Goal: Contribute content: Add original content to the website for others to see

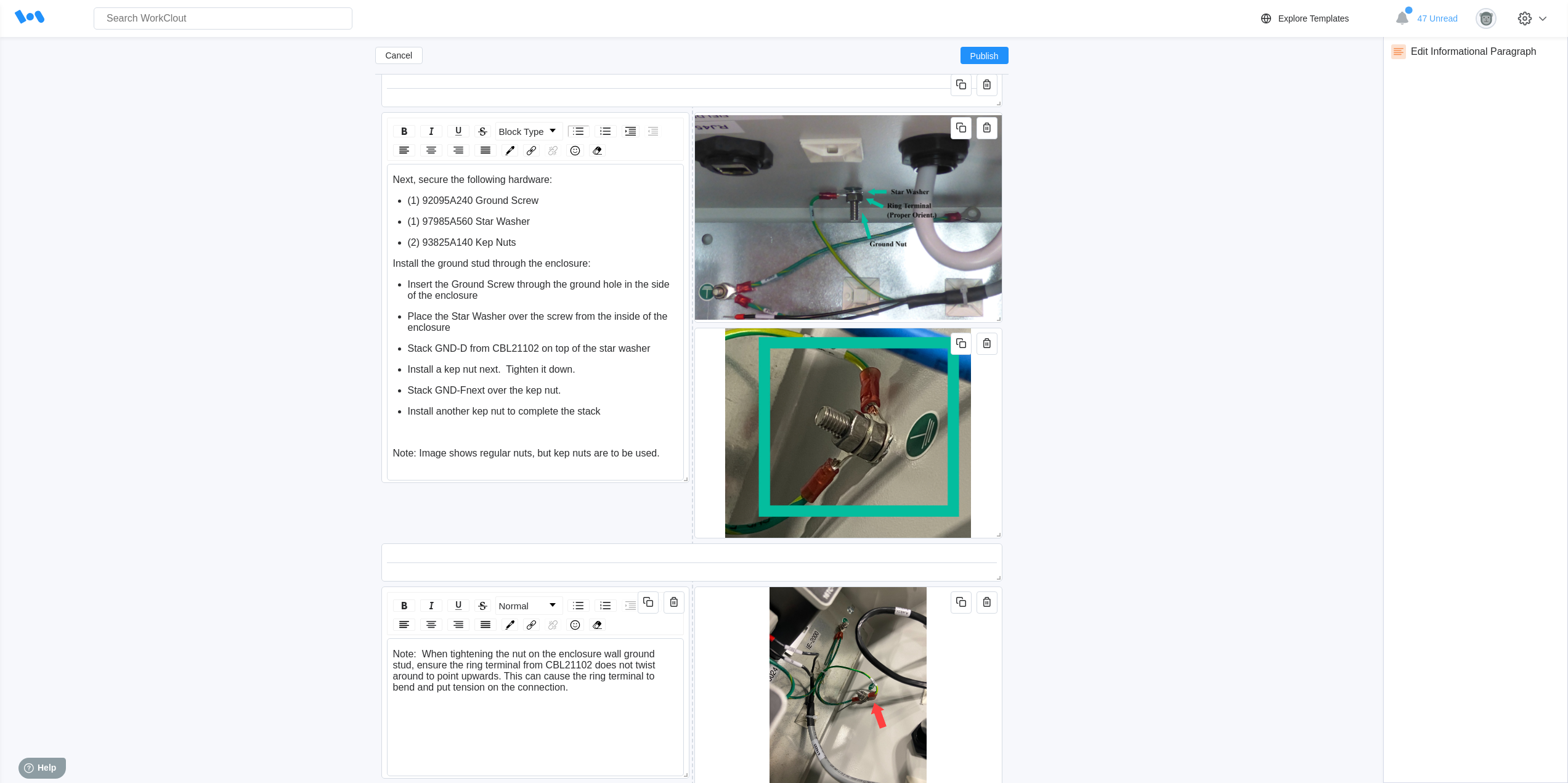
scroll to position [3957, 0]
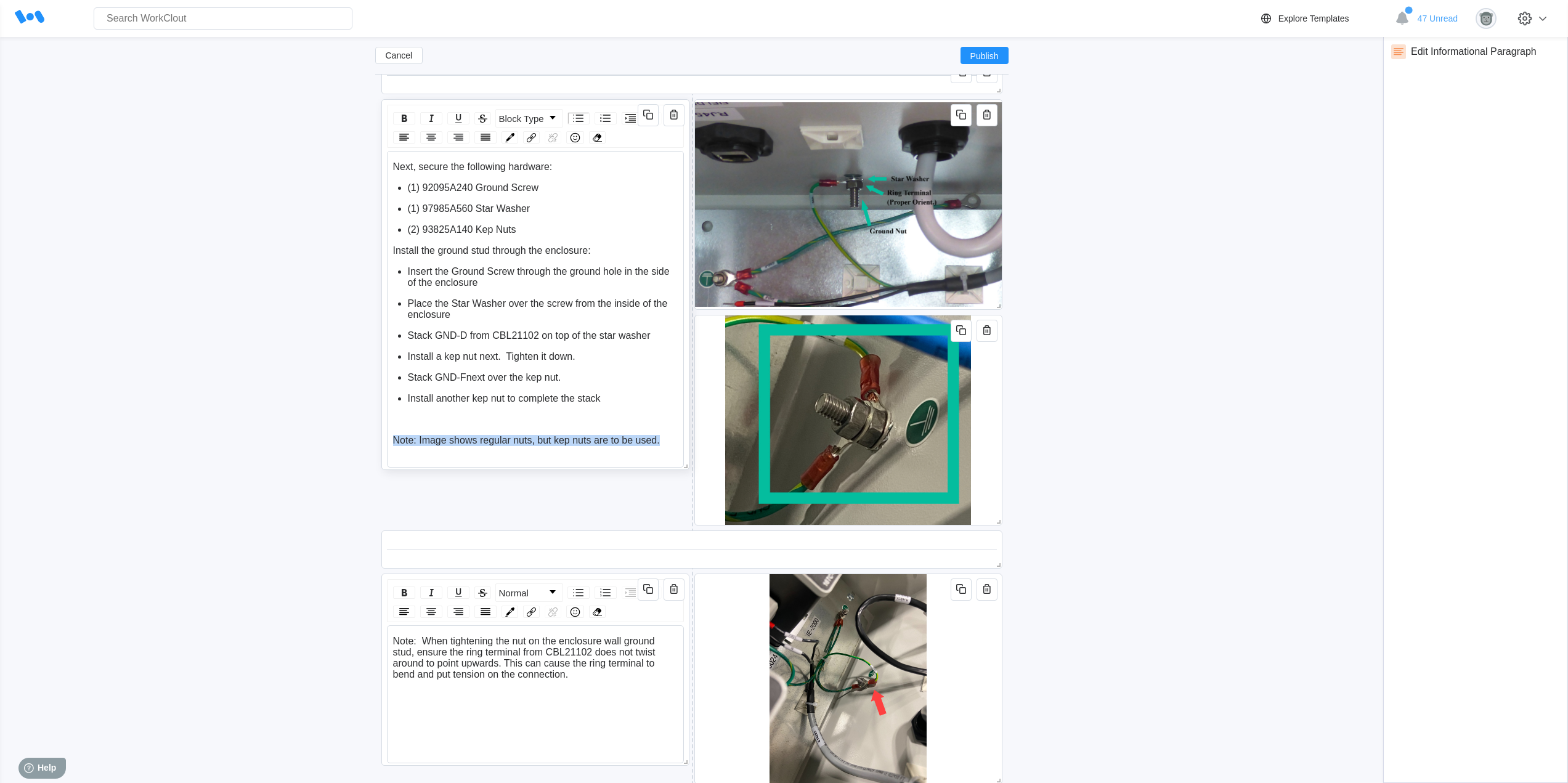
drag, startPoint x: 667, startPoint y: 440, endPoint x: 382, endPoint y: 433, distance: 285.1
click at [382, 433] on div "Block Type Next, secure the following hardware: (1) 92095A240 Ground Screw (1) …" at bounding box center [535, 284] width 308 height 371
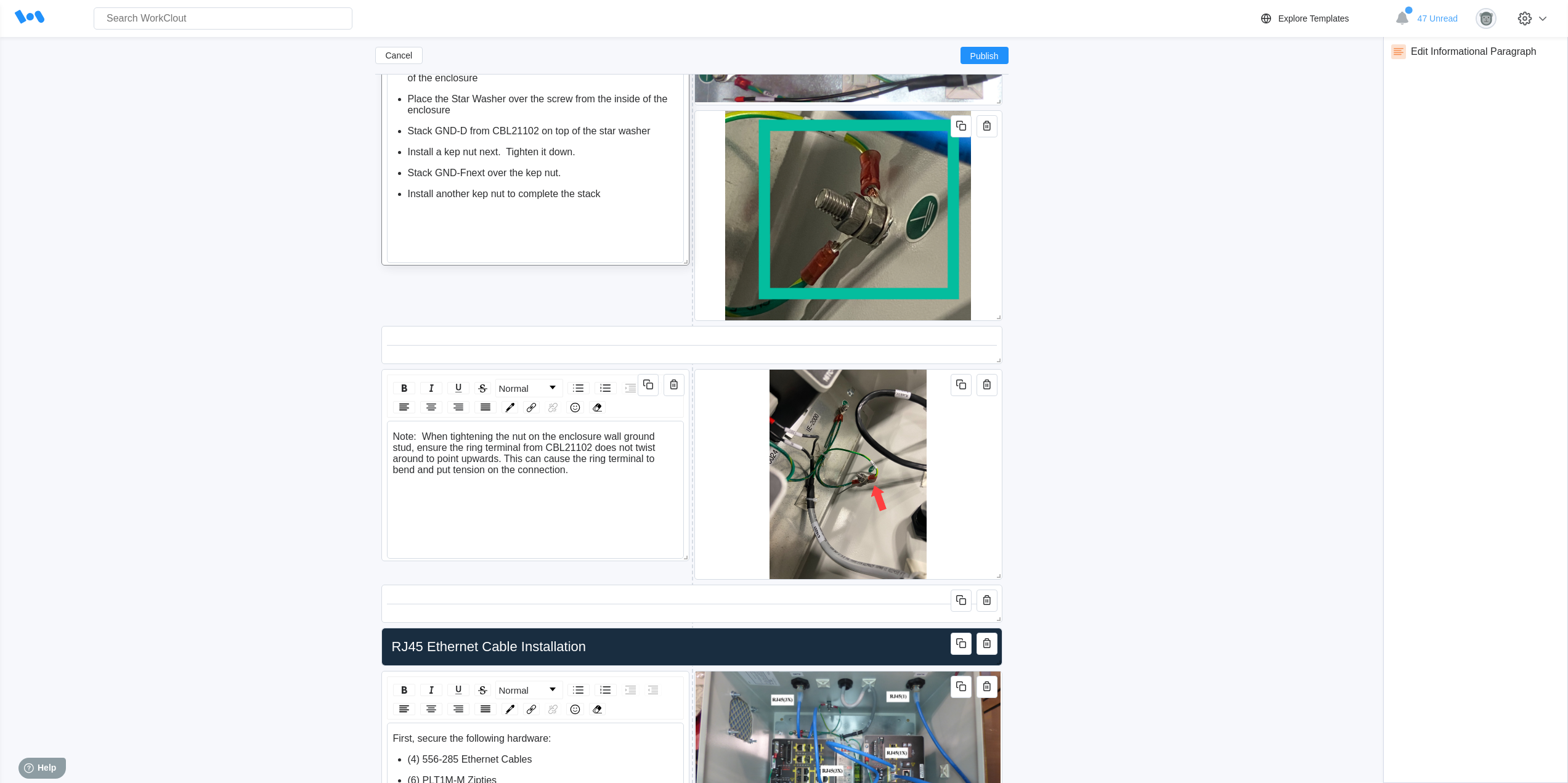
scroll to position [4163, 0]
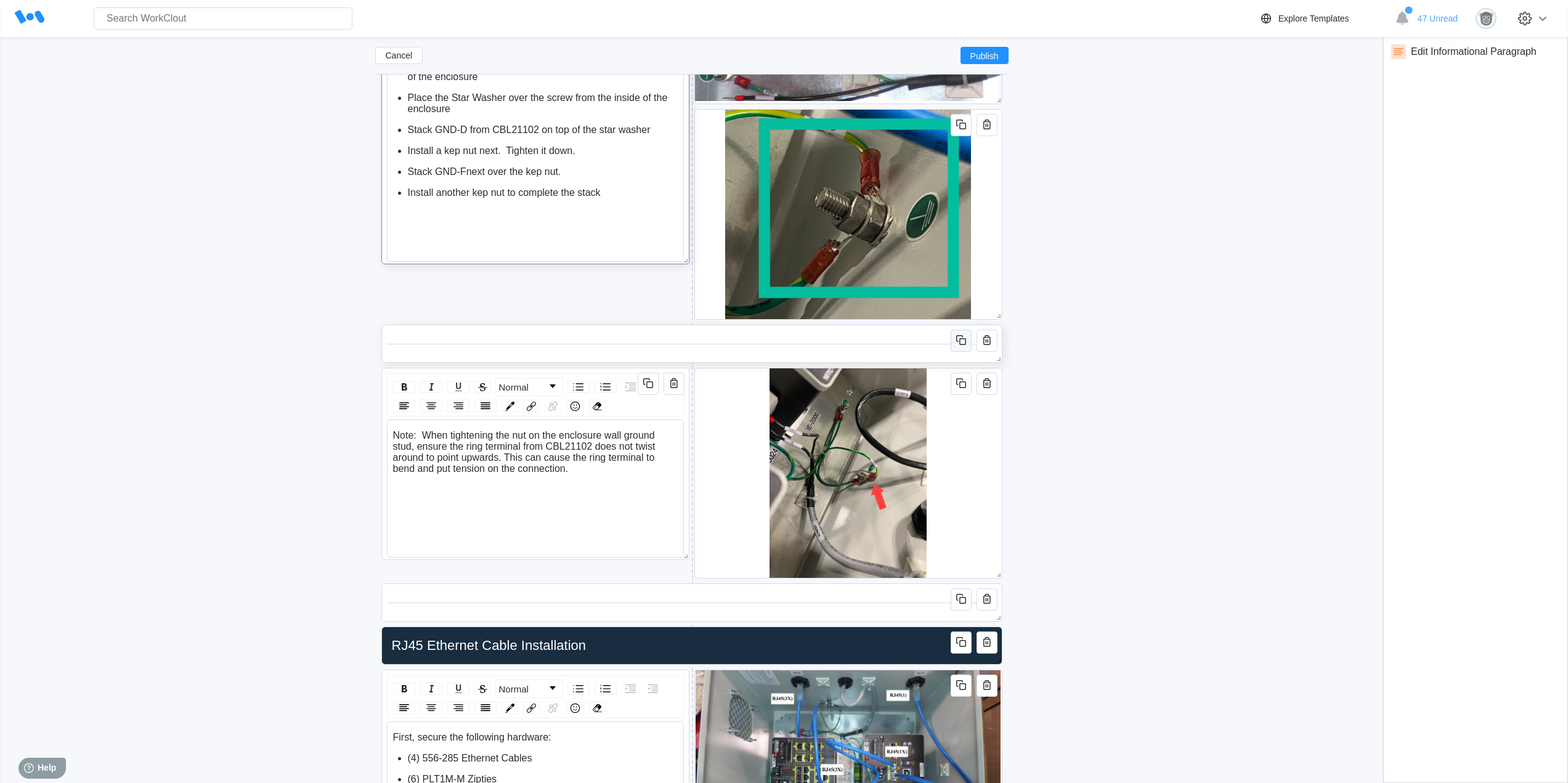
click at [961, 343] on icon "button" at bounding box center [961, 339] width 15 height 15
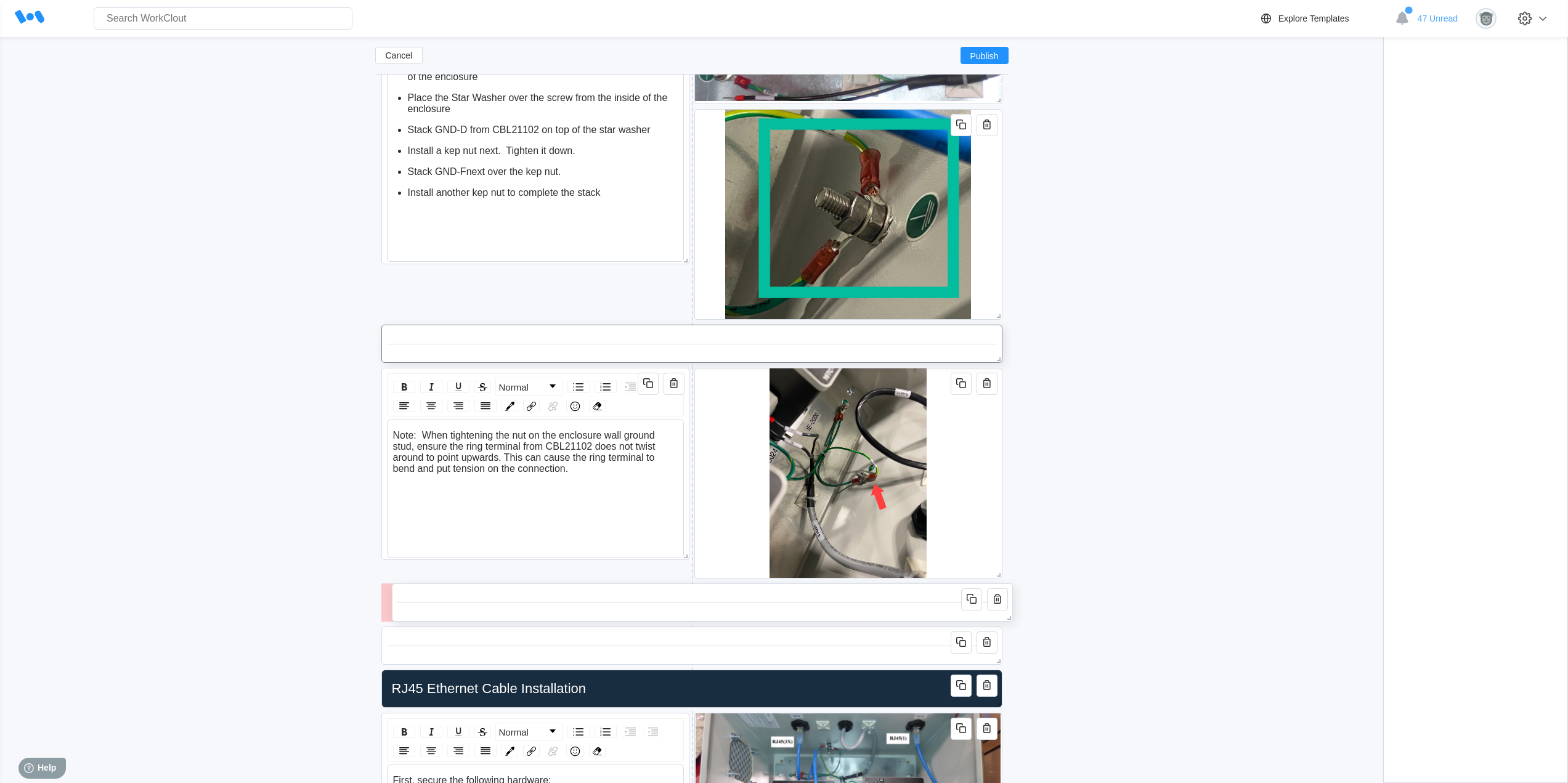
drag, startPoint x: 815, startPoint y: 388, endPoint x: 825, endPoint y: 599, distance: 211.2
click at [825, 599] on div at bounding box center [702, 602] width 610 height 27
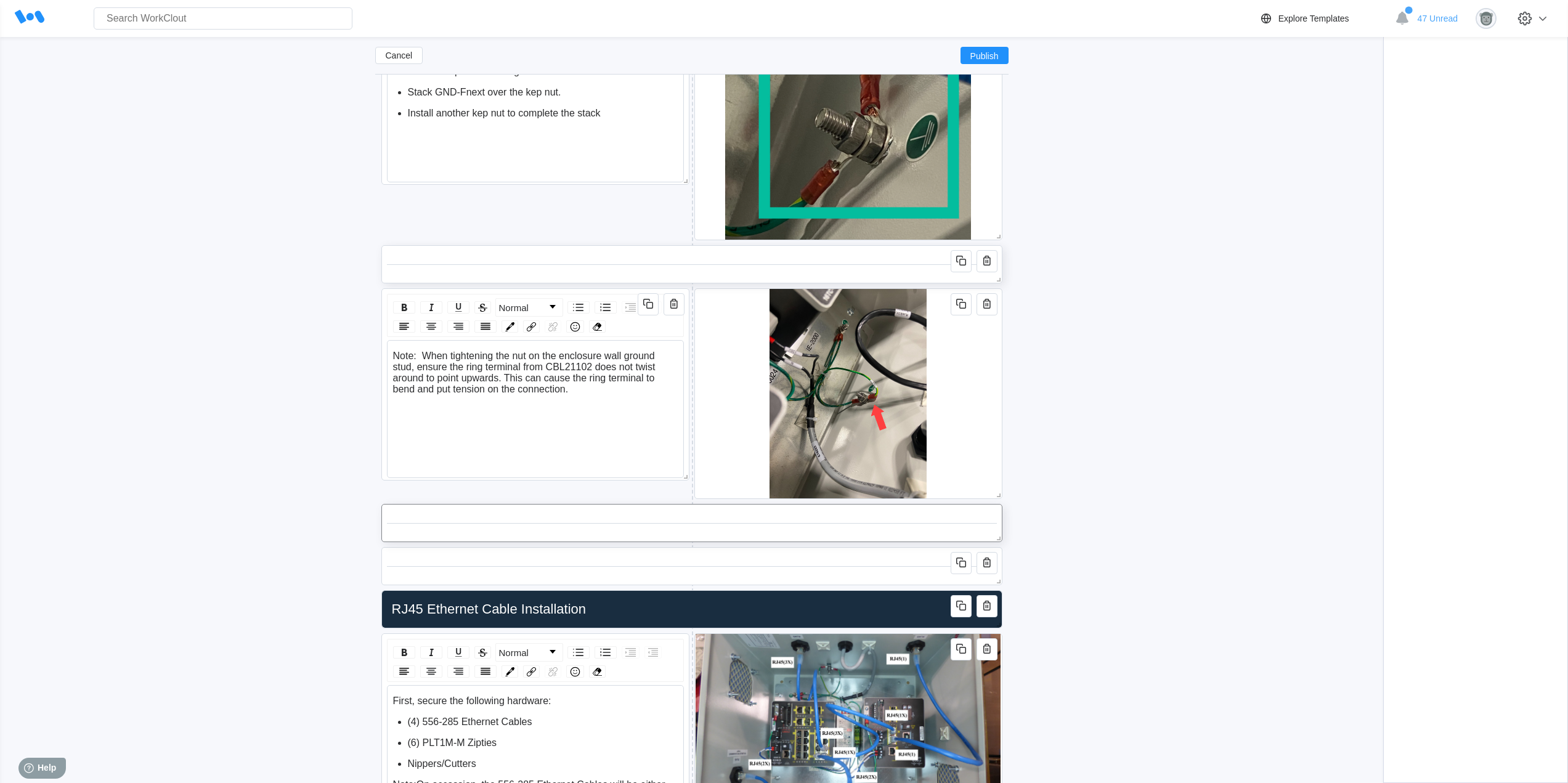
scroll to position [4265, 0]
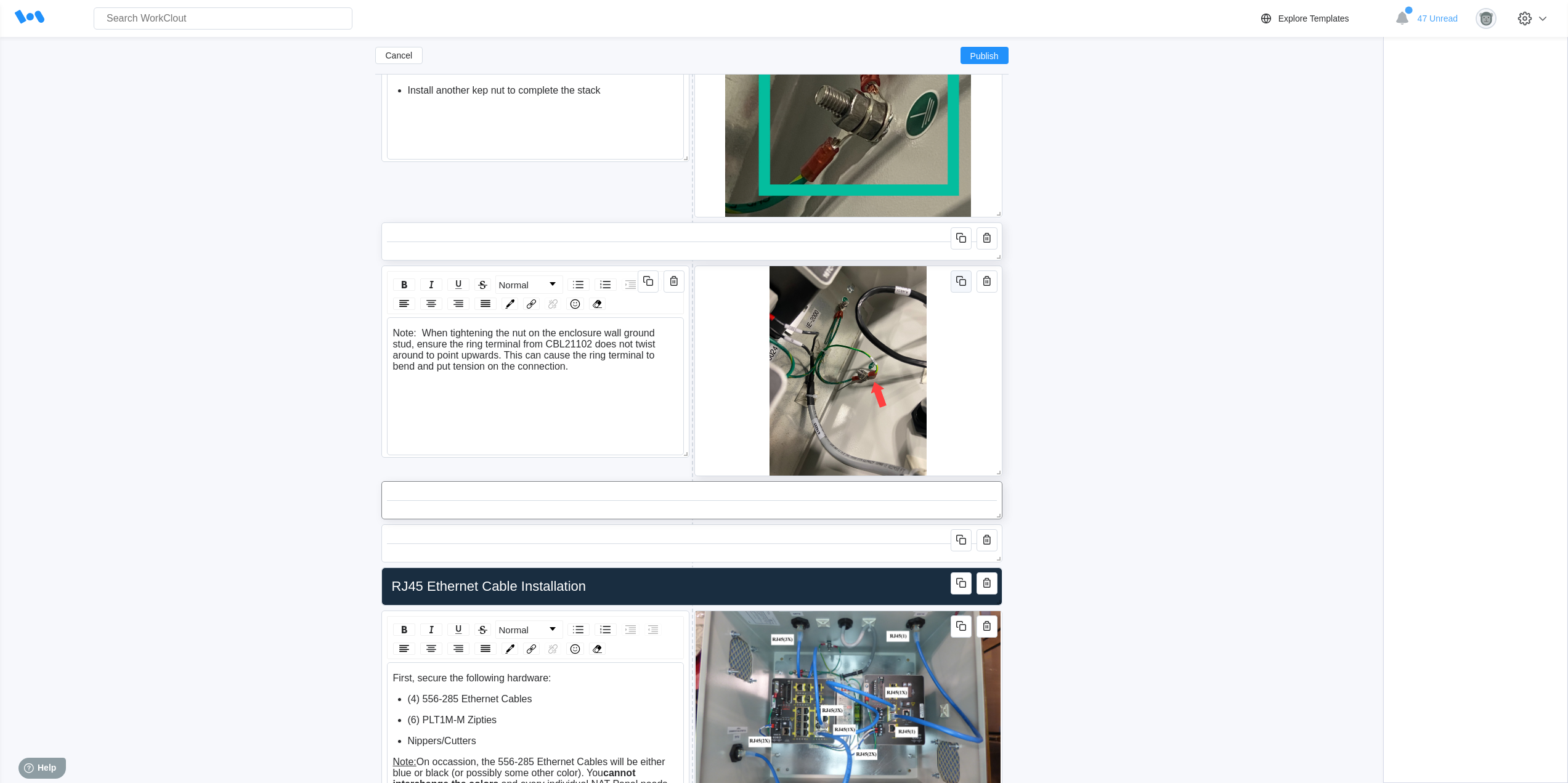
click at [958, 284] on icon "button" at bounding box center [961, 280] width 15 height 15
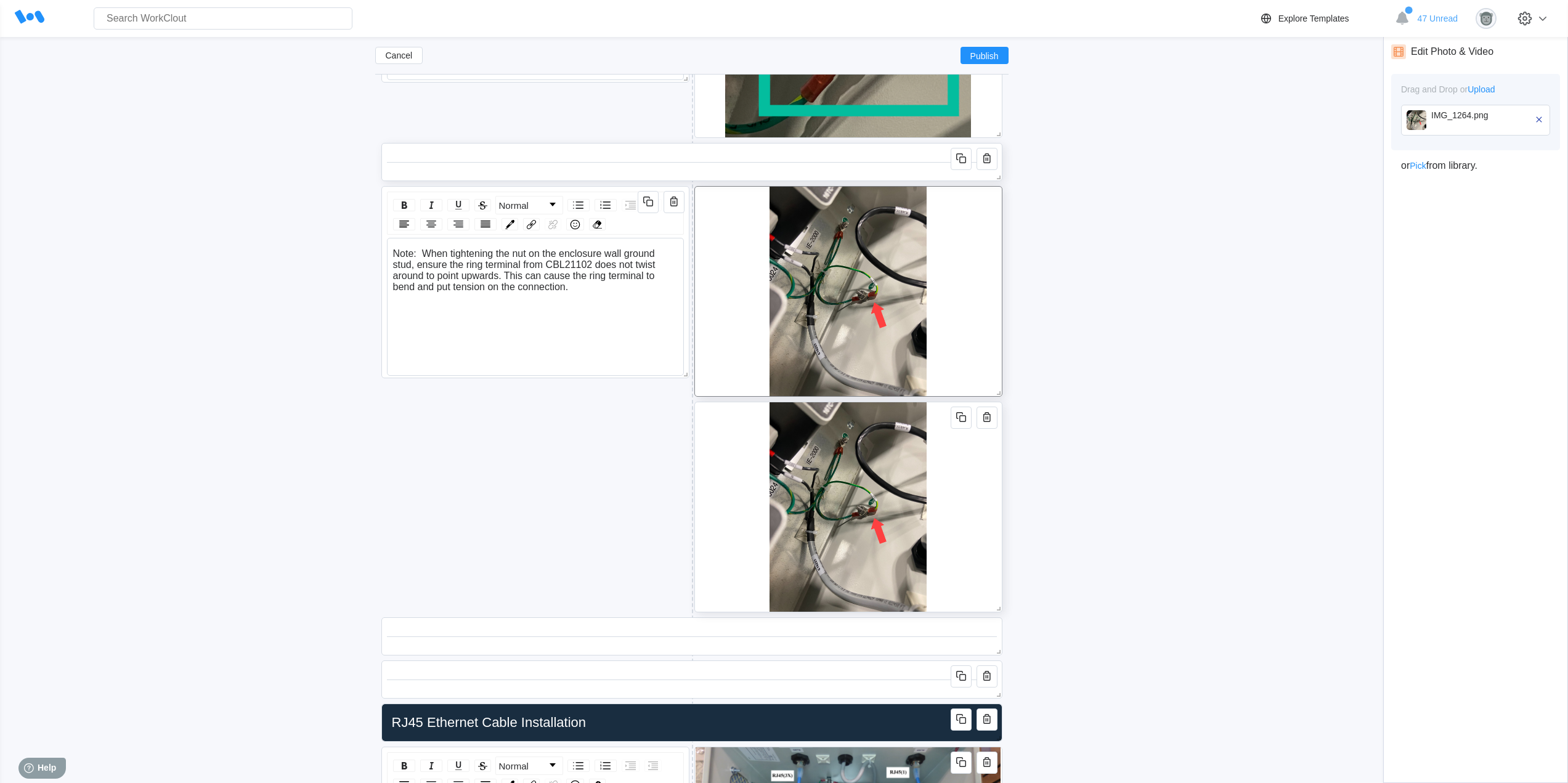
scroll to position [4368, 0]
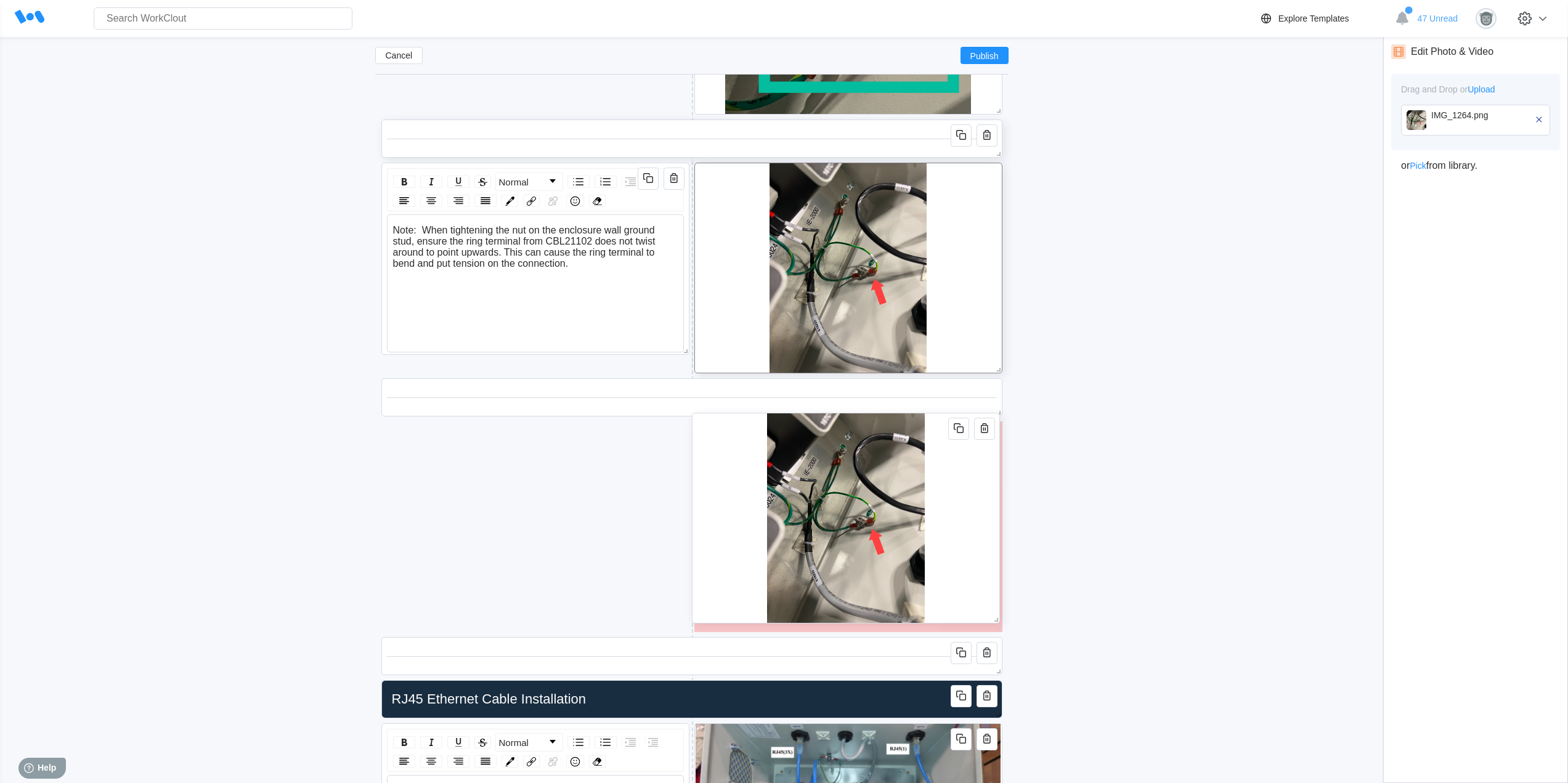
drag, startPoint x: 977, startPoint y: 499, endPoint x: 974, endPoint y: 534, distance: 35.1
click at [974, 534] on div at bounding box center [845, 518] width 308 height 211
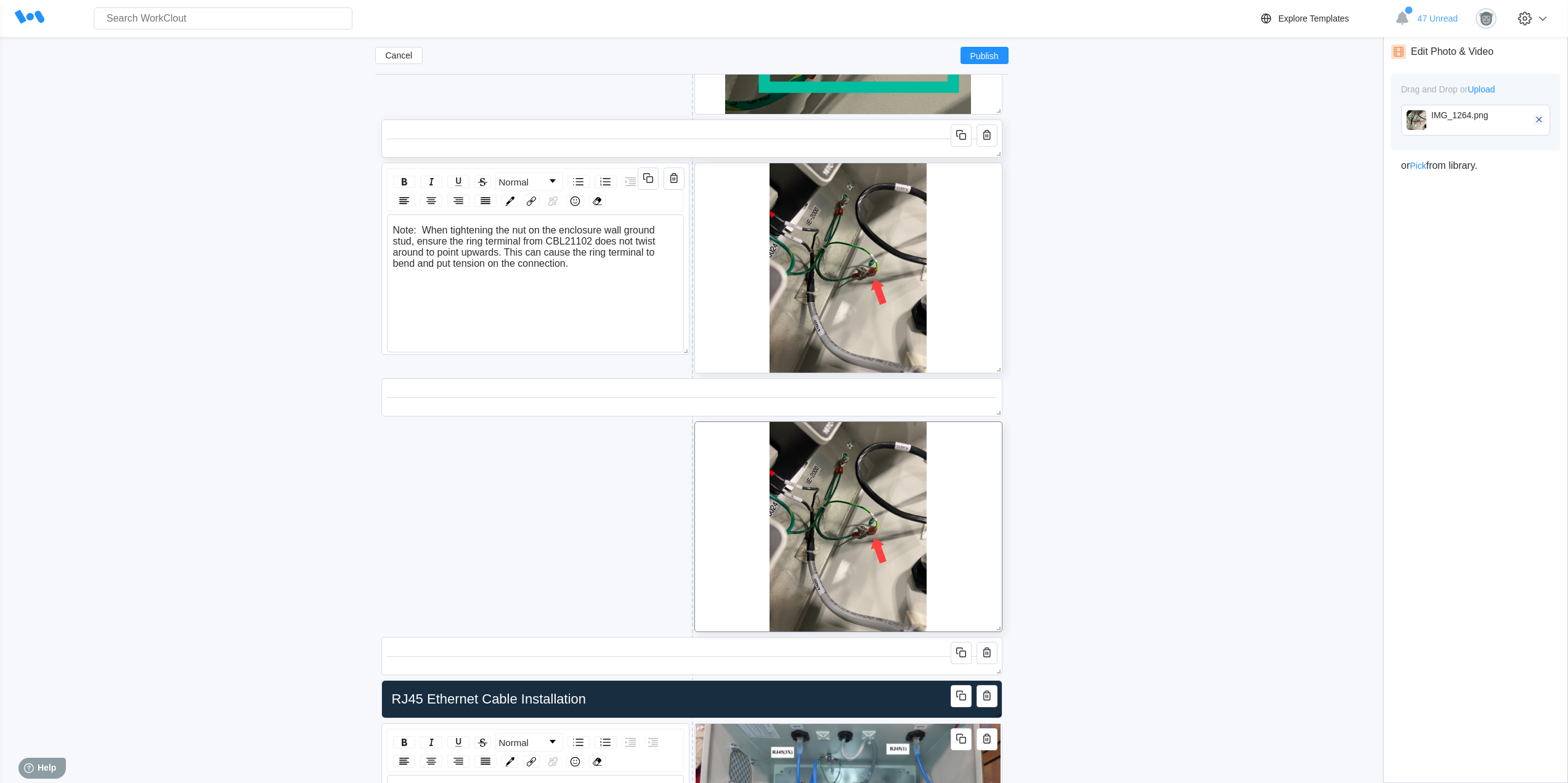
click at [1539, 118] on icon "button" at bounding box center [1538, 119] width 11 height 11
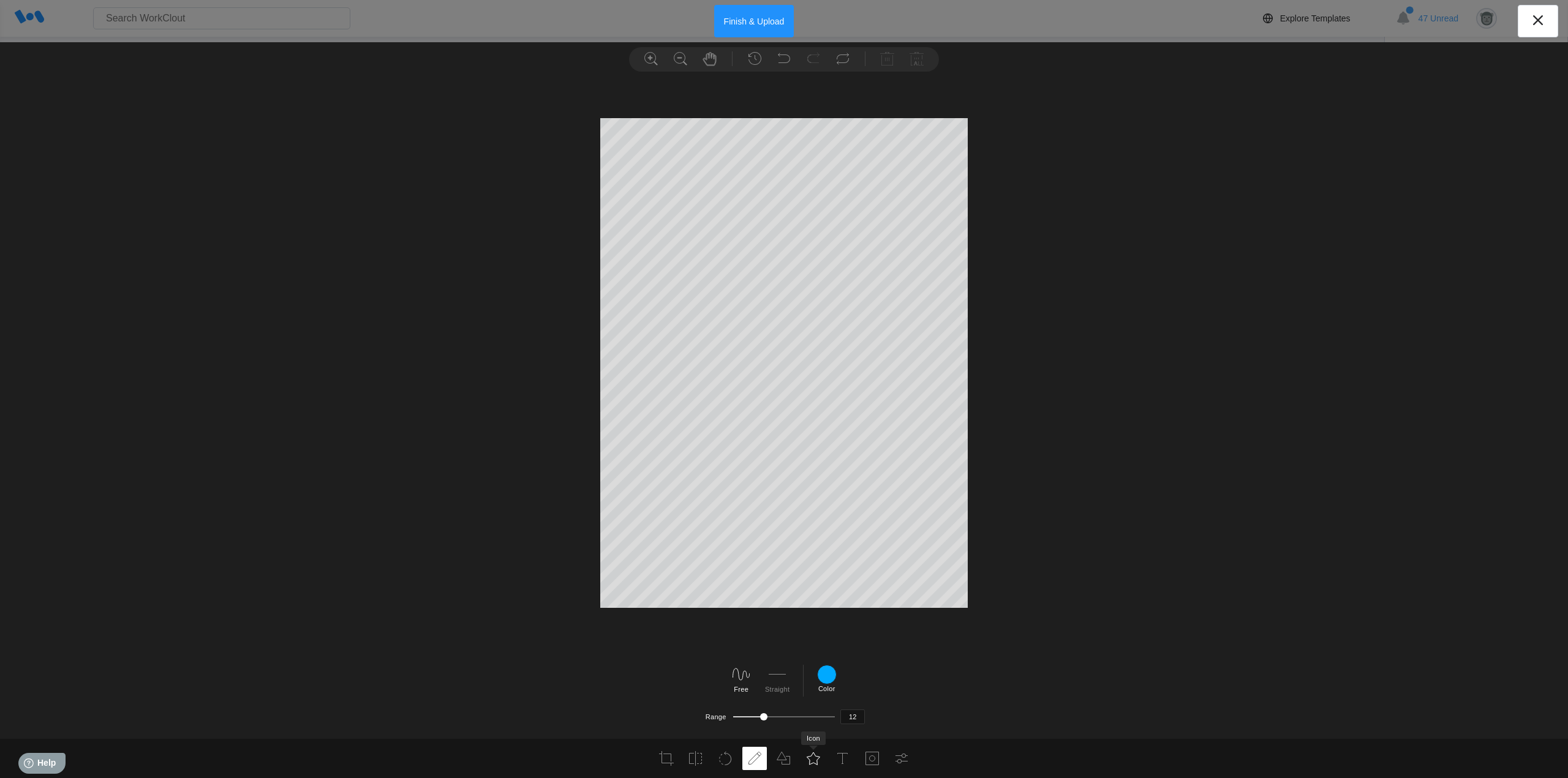
click at [818, 759] on icon at bounding box center [812, 758] width 15 height 15
click at [578, 705] on icon at bounding box center [573, 702] width 20 height 20
click at [1004, 699] on div at bounding box center [997, 702] width 20 height 20
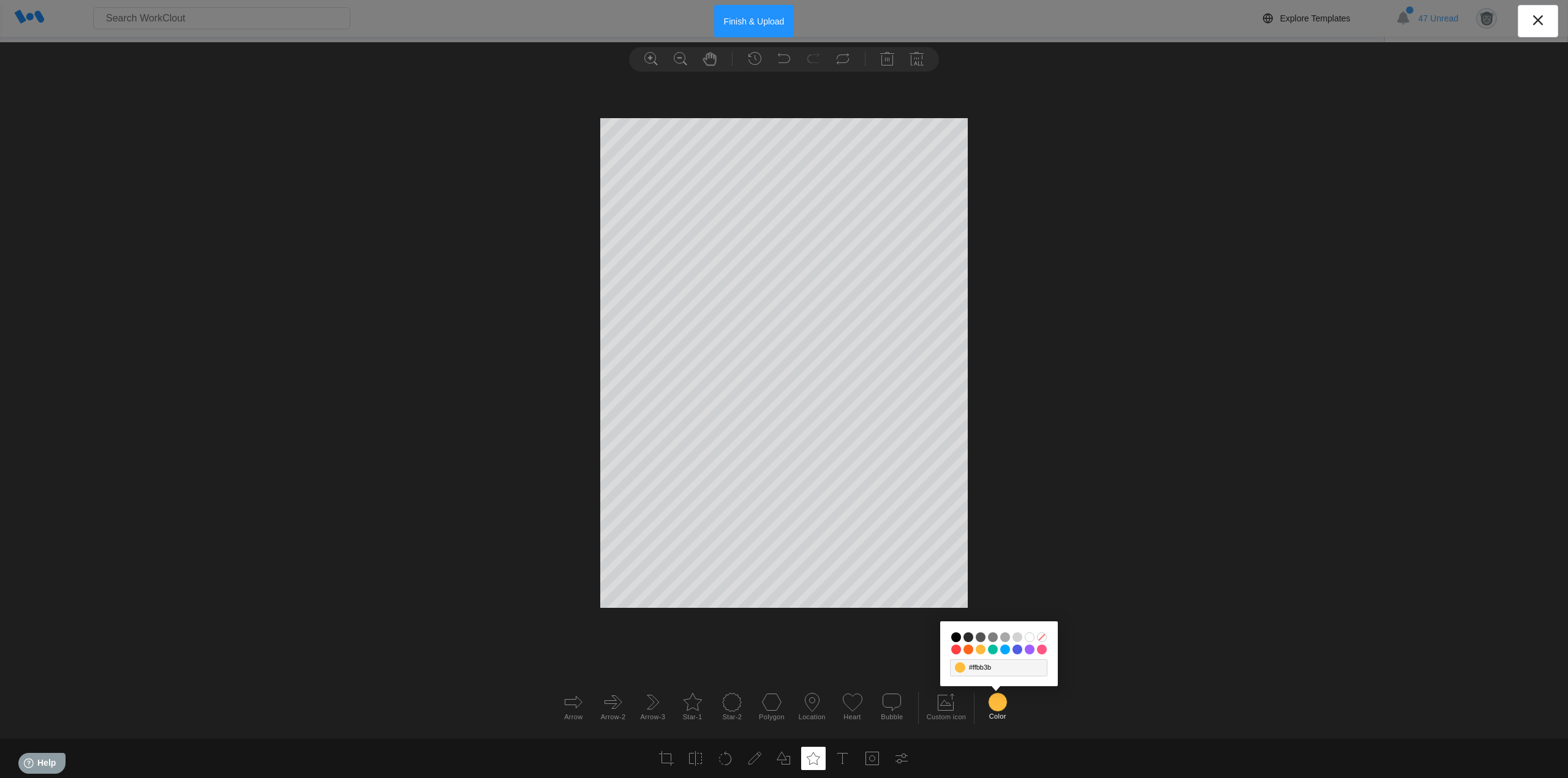
click at [988, 648] on input "#03bd9e" at bounding box center [992, 649] width 9 height 9
click at [752, 19] on button "Finish & Upload" at bounding box center [754, 22] width 80 height 33
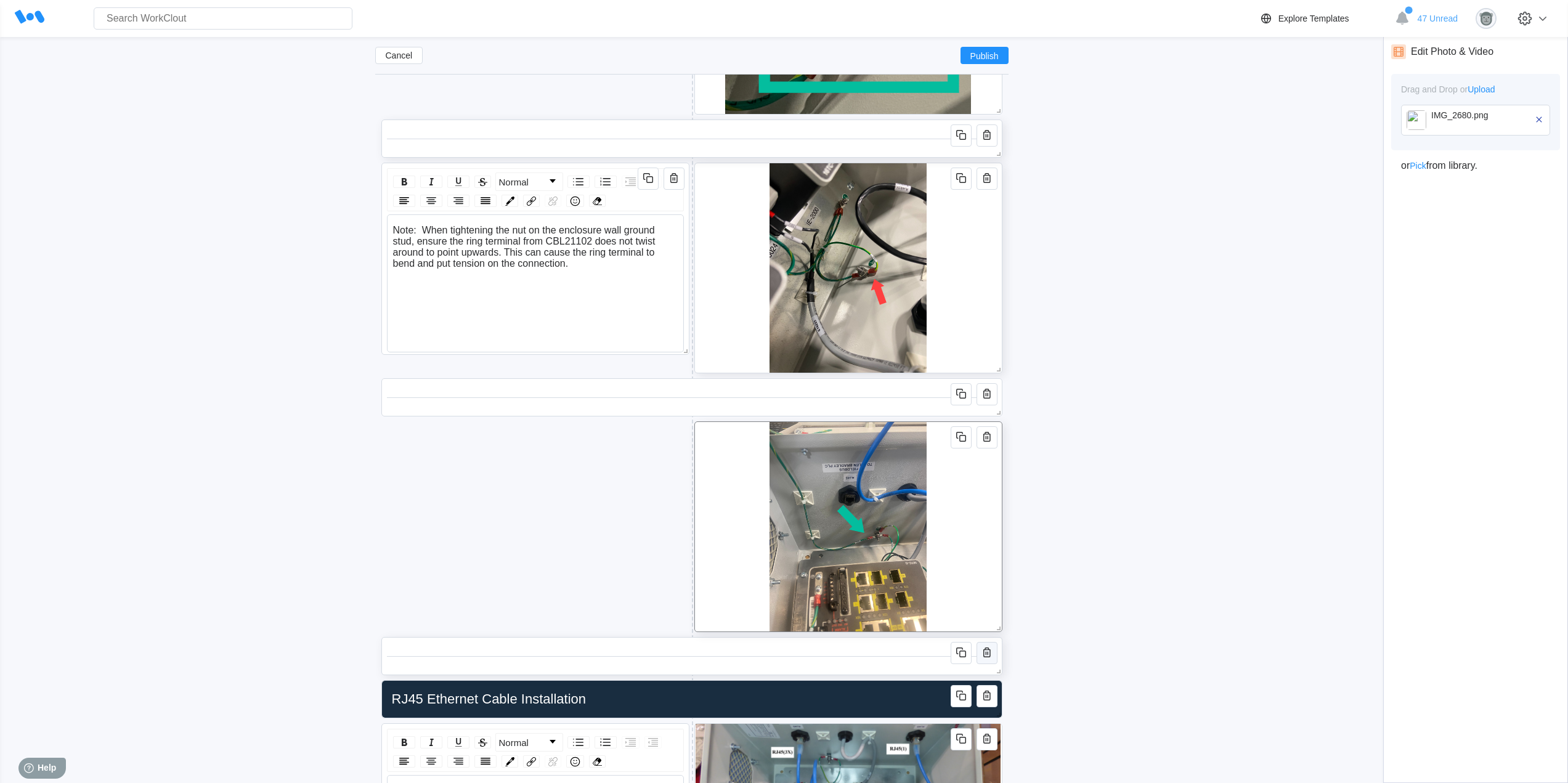
click at [987, 652] on icon "button" at bounding box center [986, 654] width 3 height 3
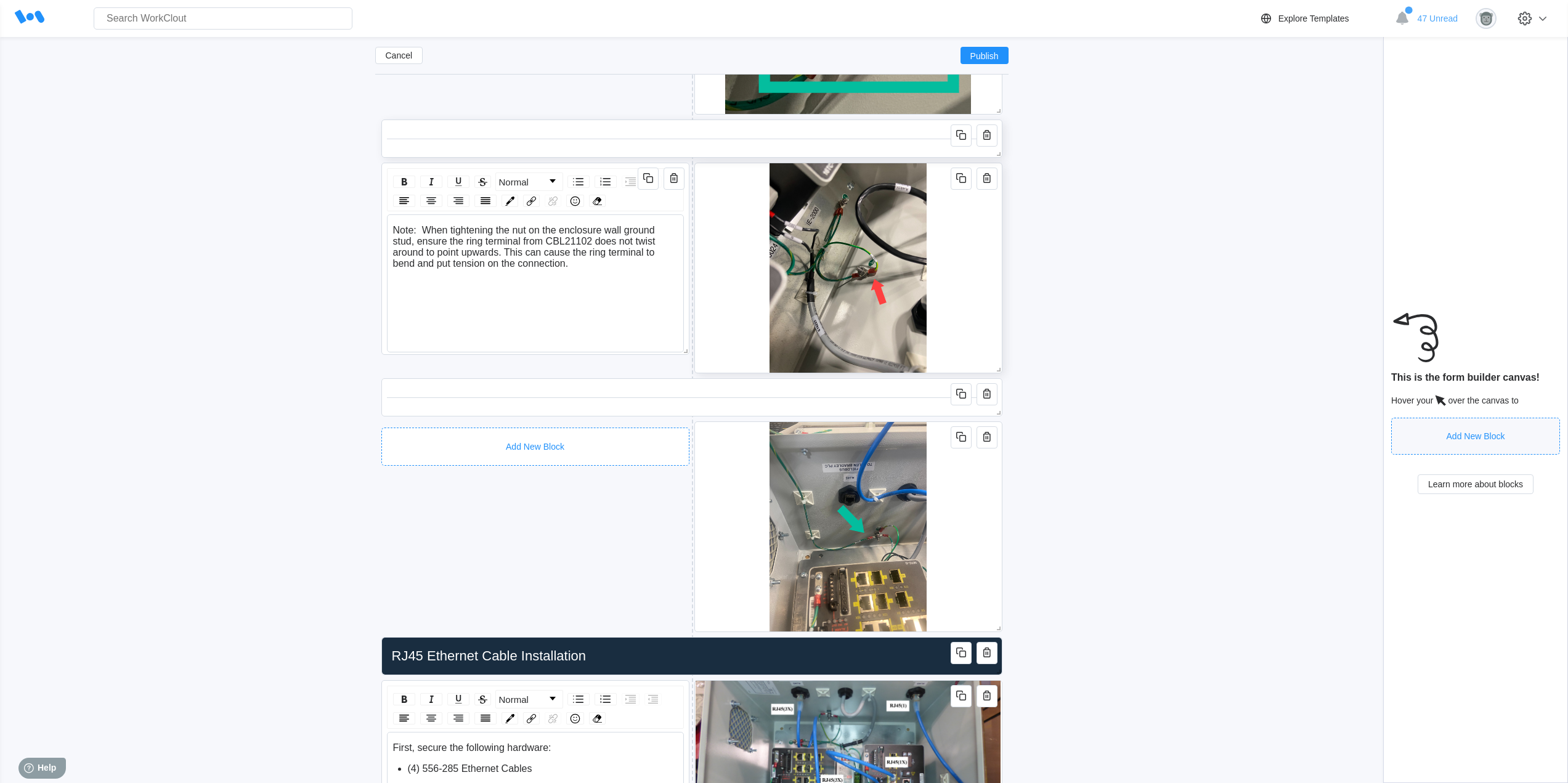
click at [463, 432] on div "Add New Block" at bounding box center [535, 447] width 308 height 38
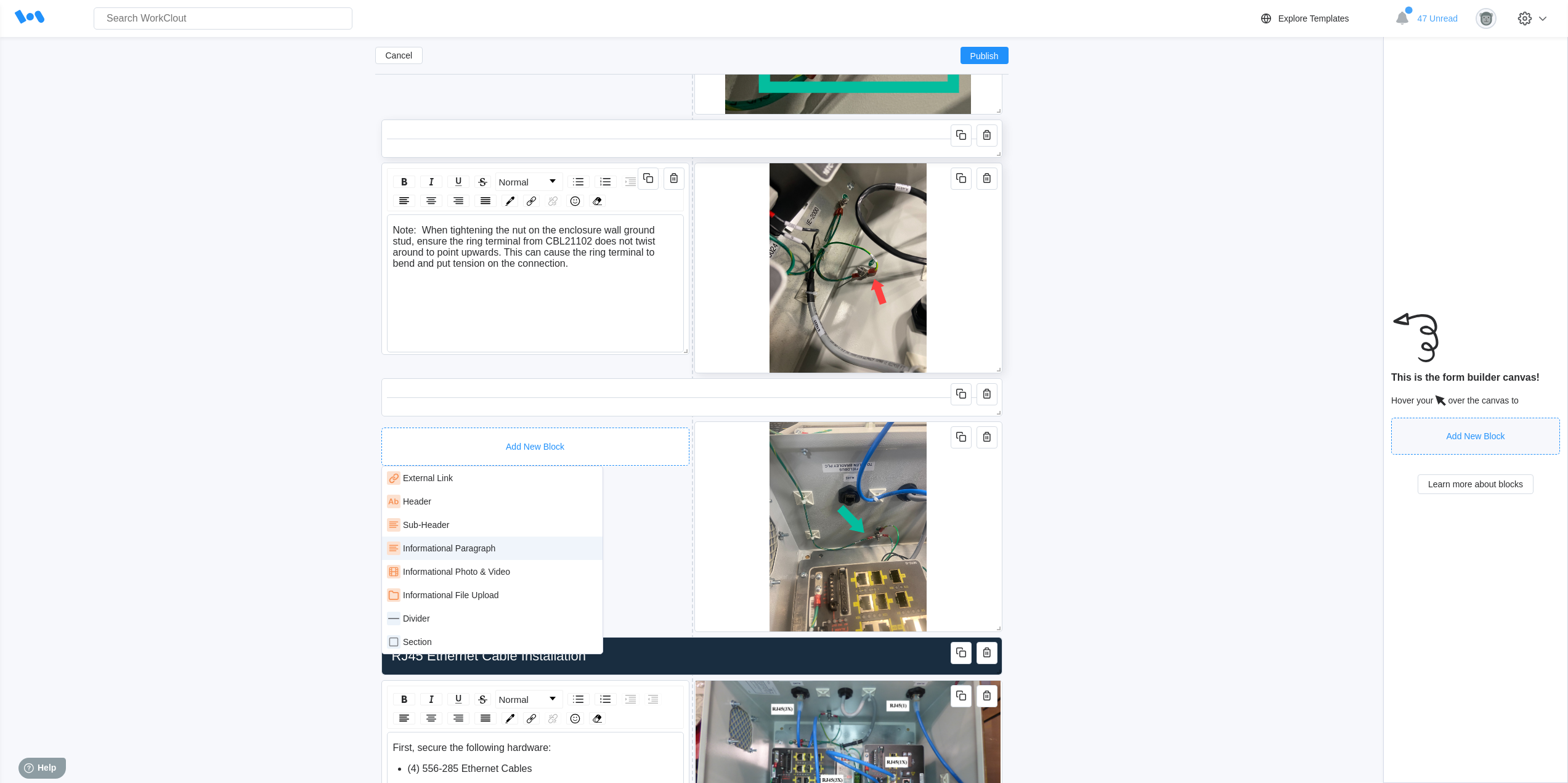
click at [469, 544] on div "Informational Paragraph" at bounding box center [449, 548] width 93 height 10
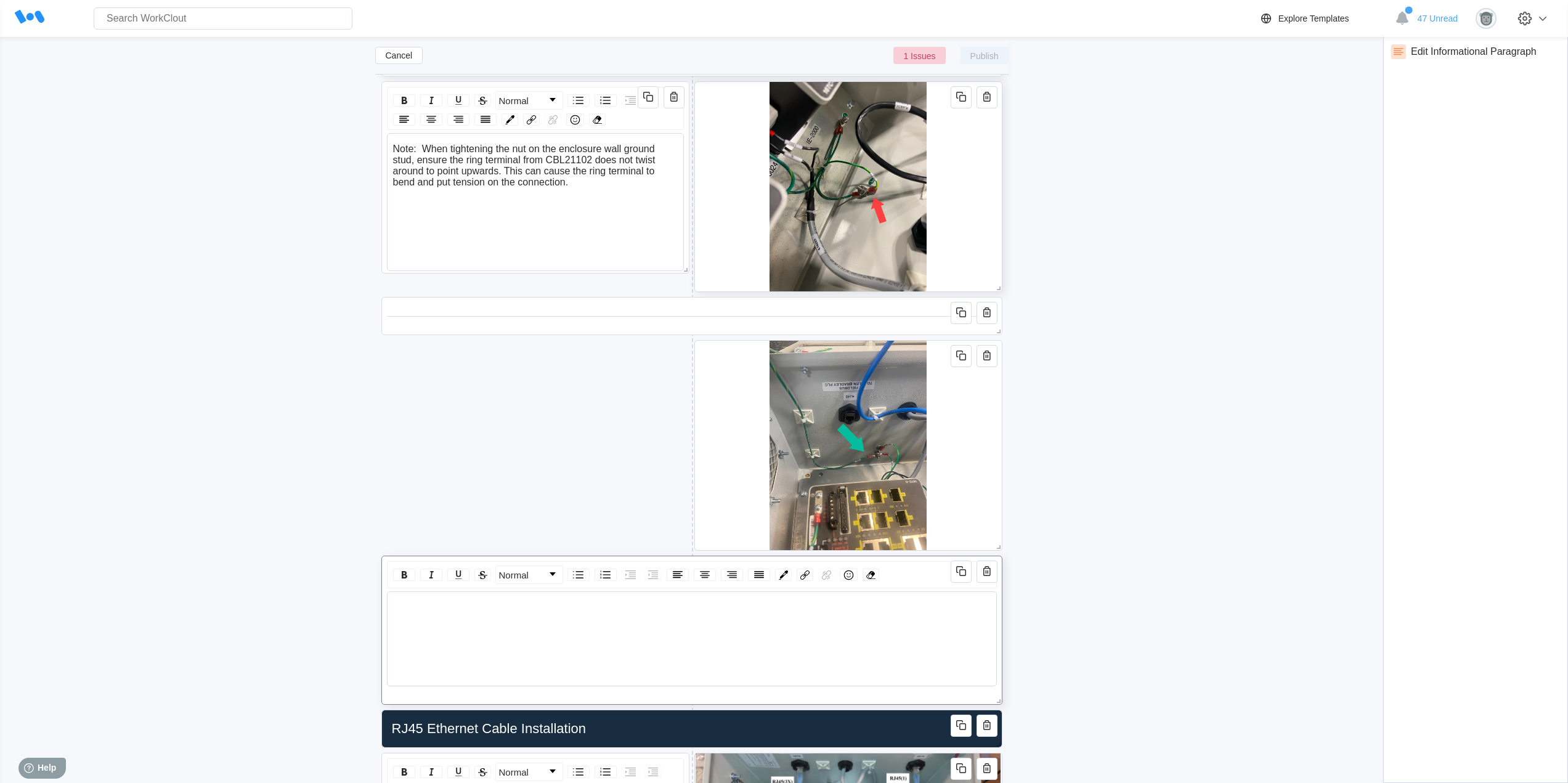
scroll to position [4471, 0]
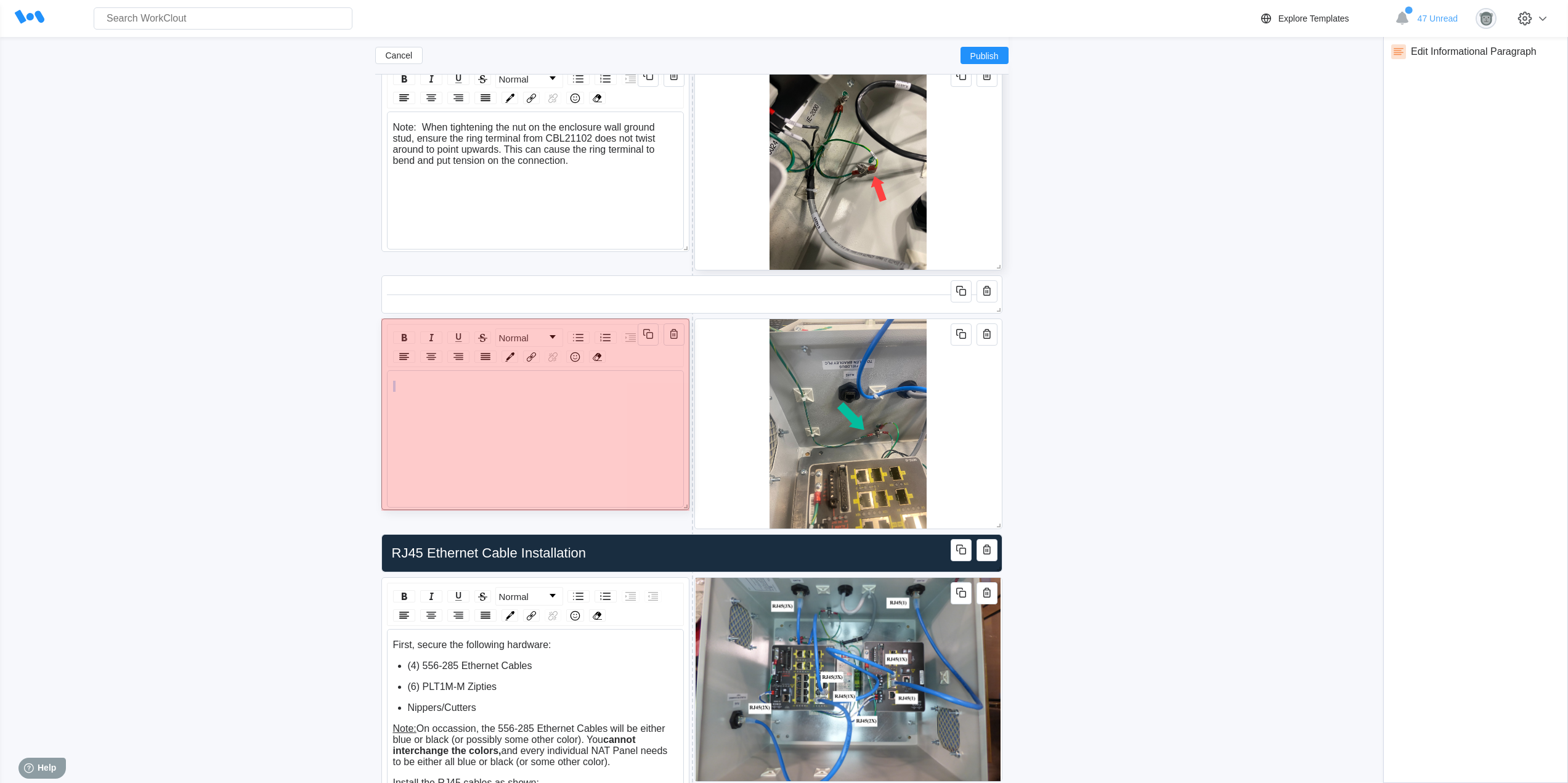
drag, startPoint x: 997, startPoint y: 672, endPoint x: 463, endPoint y: 406, distance: 596.6
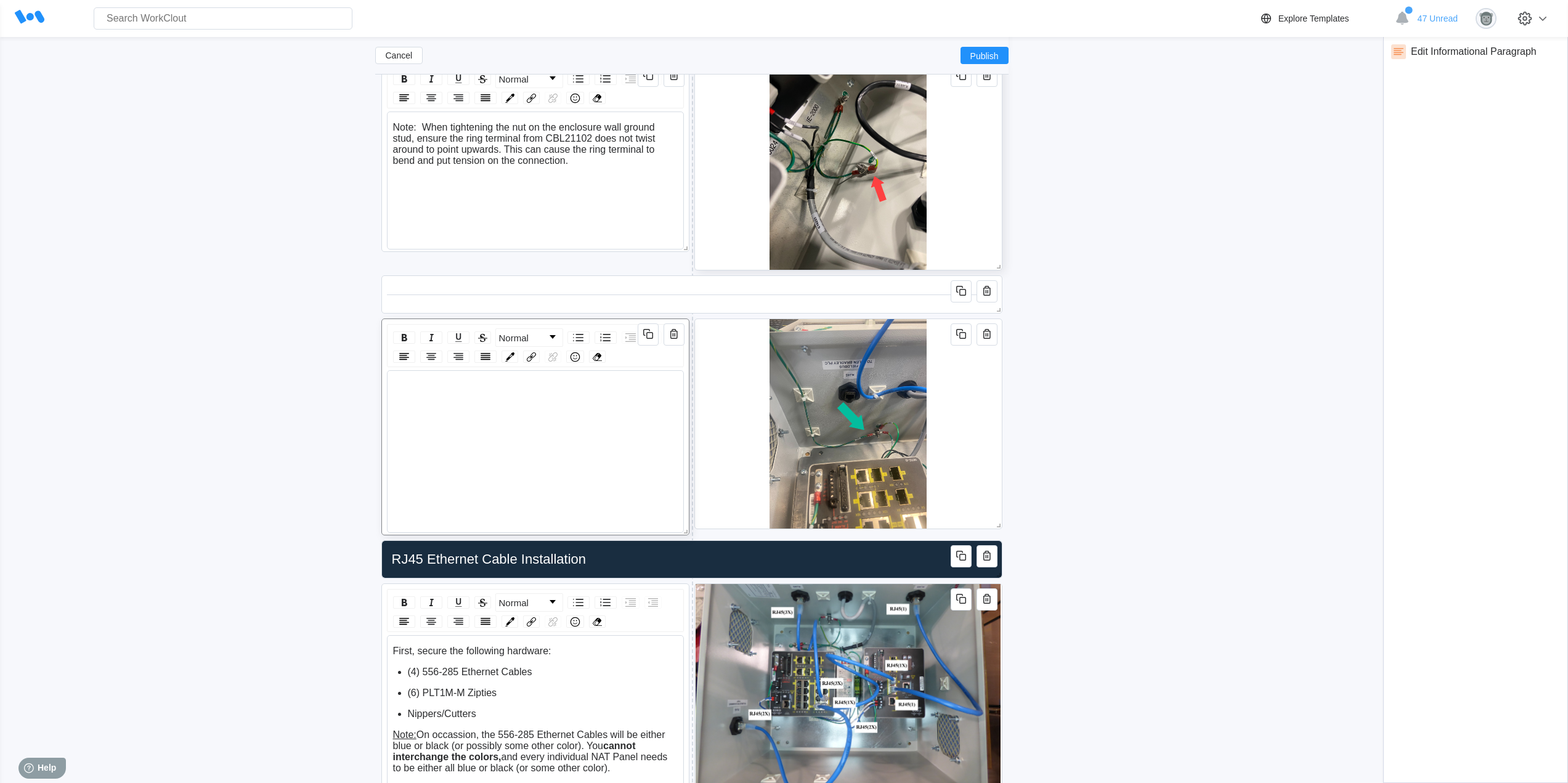
click at [449, 392] on div "rdw-editor" at bounding box center [535, 397] width 285 height 32
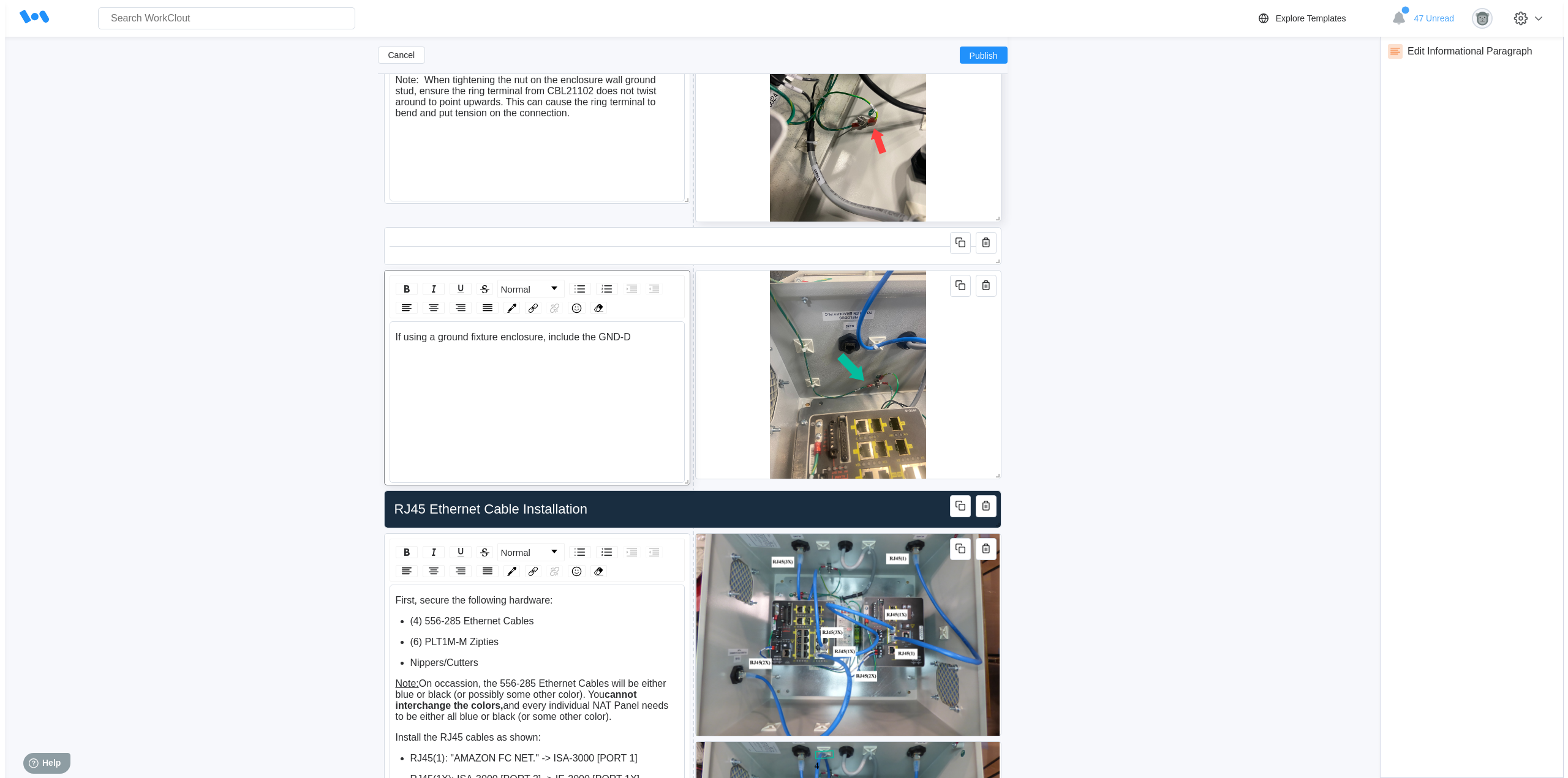
scroll to position [4544, 0]
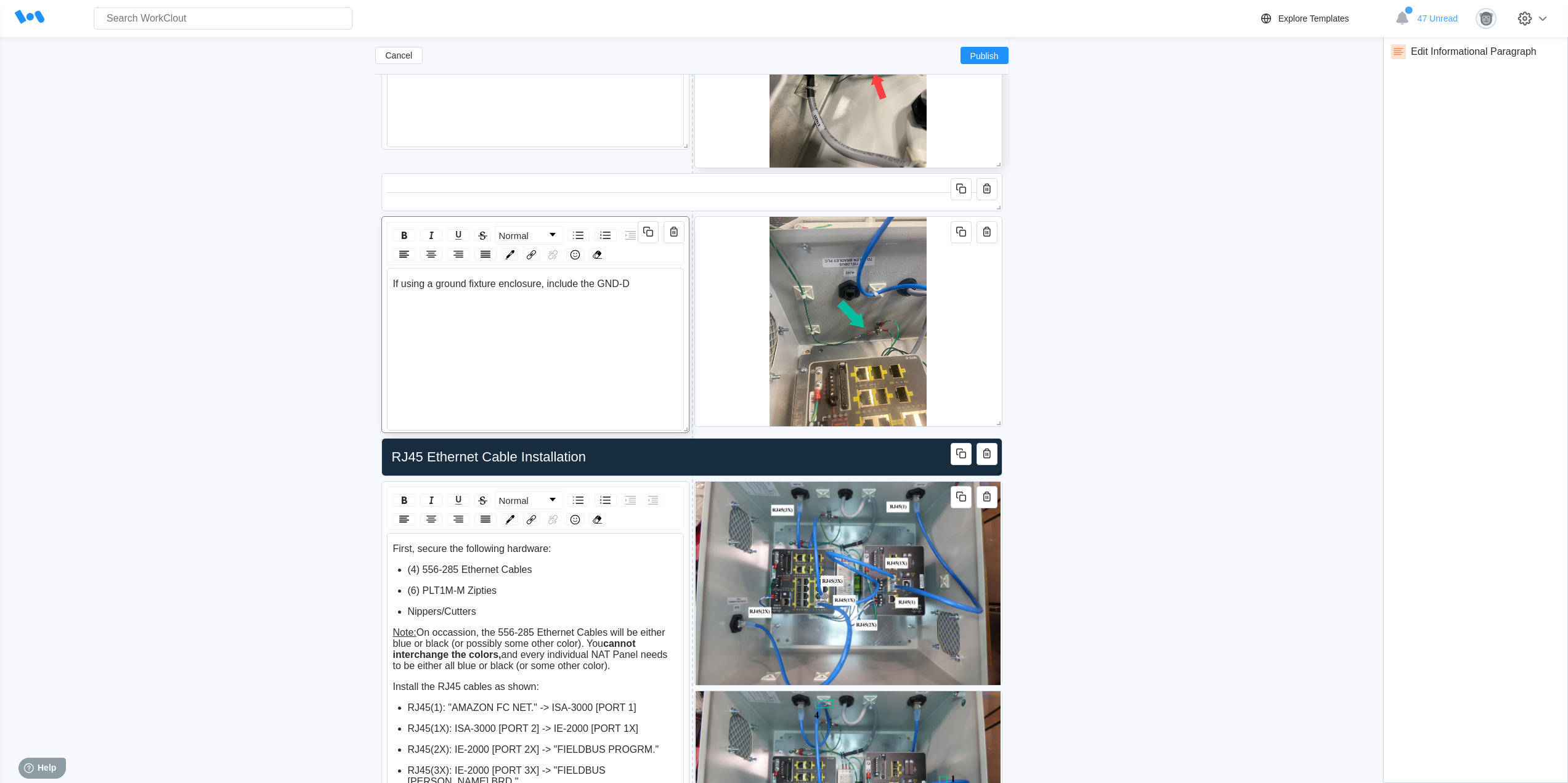
click at [638, 281] on div "If using a ground fixture enclosure, include the GND-D" at bounding box center [535, 284] width 285 height 11
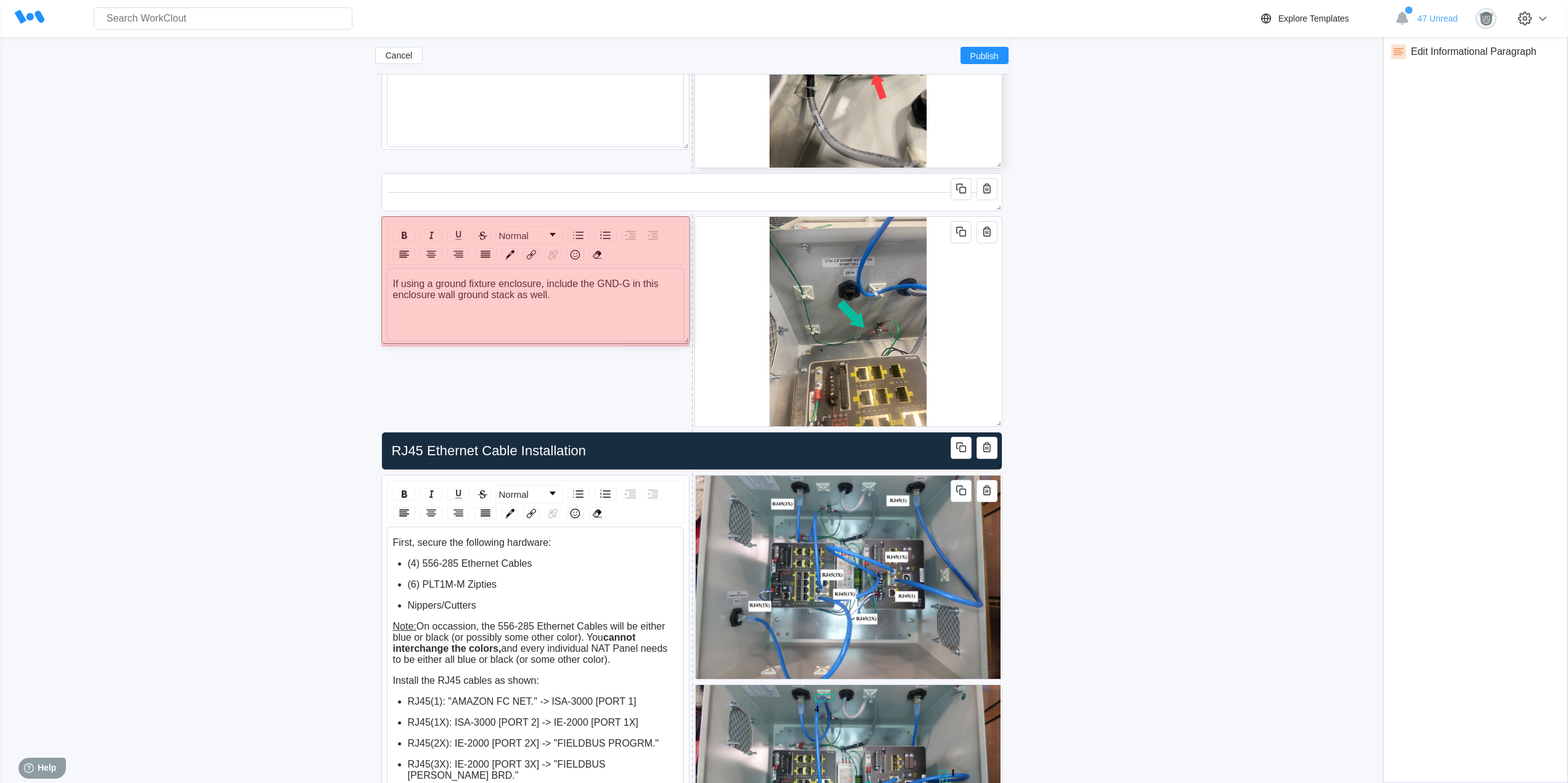
drag, startPoint x: 686, startPoint y: 429, endPoint x: 687, endPoint y: 337, distance: 92.0
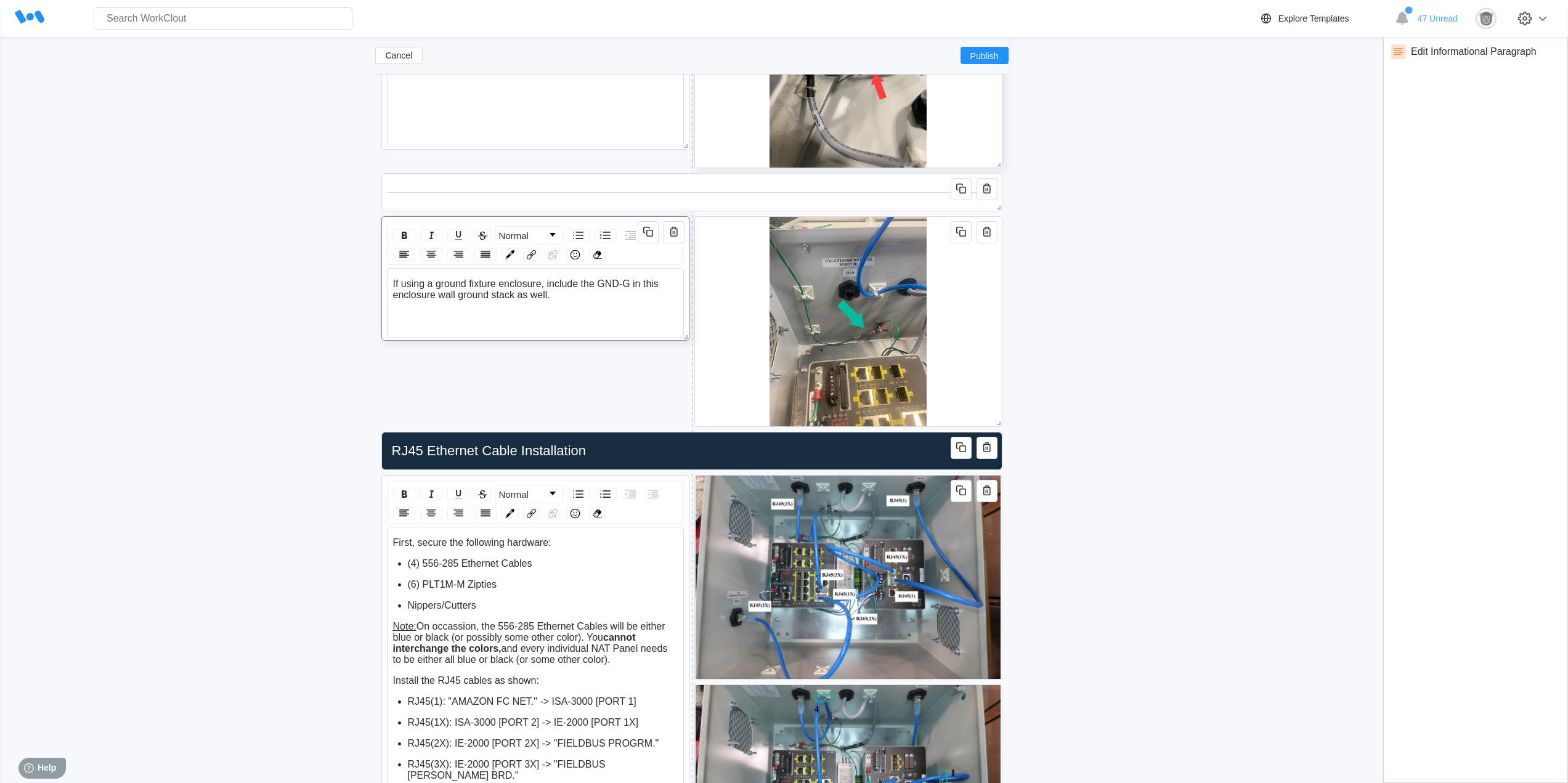
click at [574, 296] on div "If using a ground fixture enclosure, include the GND-G in this enclosure wall g…" at bounding box center [535, 290] width 285 height 23
click at [981, 54] on span "Publish" at bounding box center [984, 56] width 29 height 8
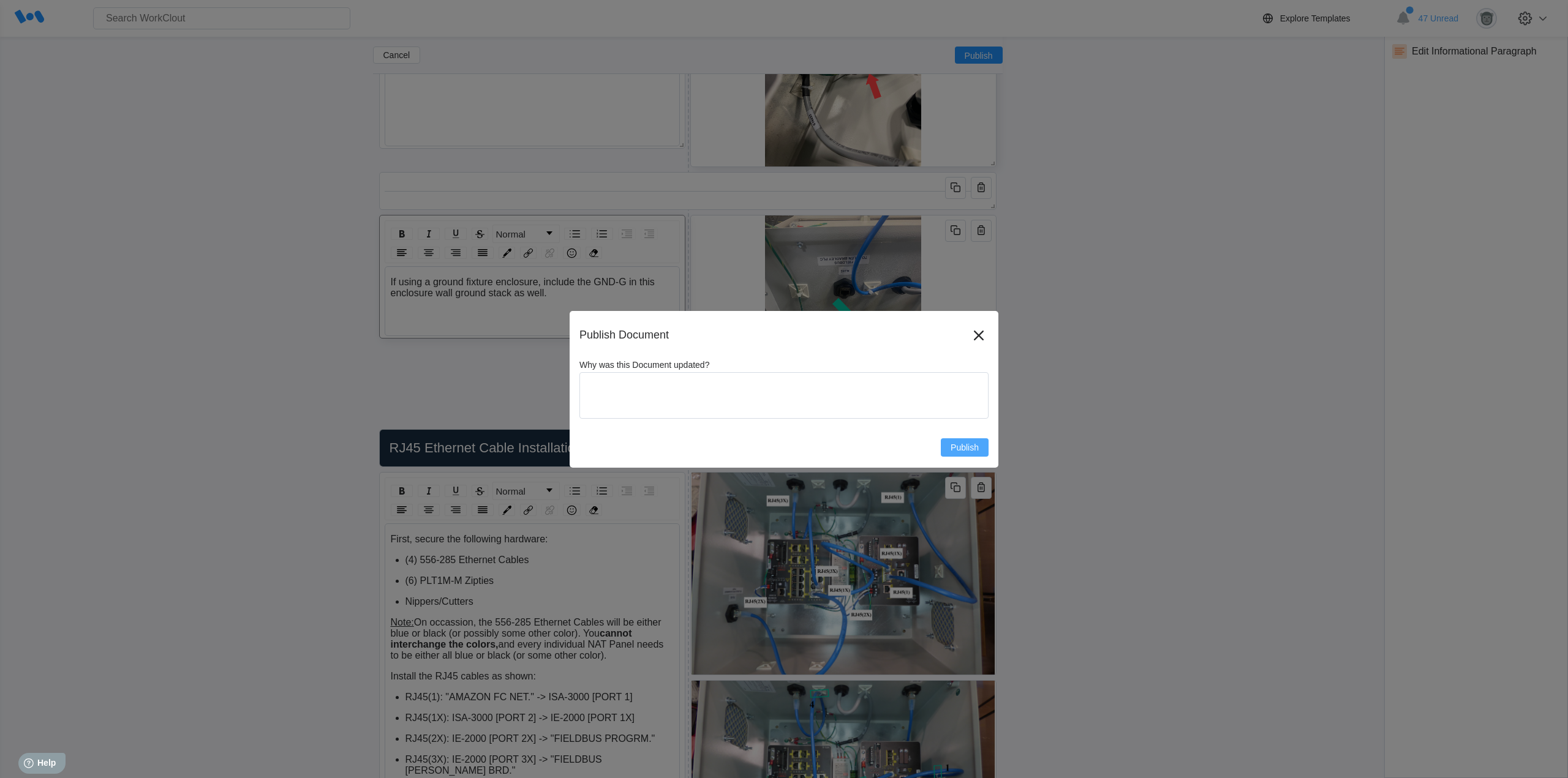
click at [960, 442] on button "Publish" at bounding box center [964, 447] width 47 height 18
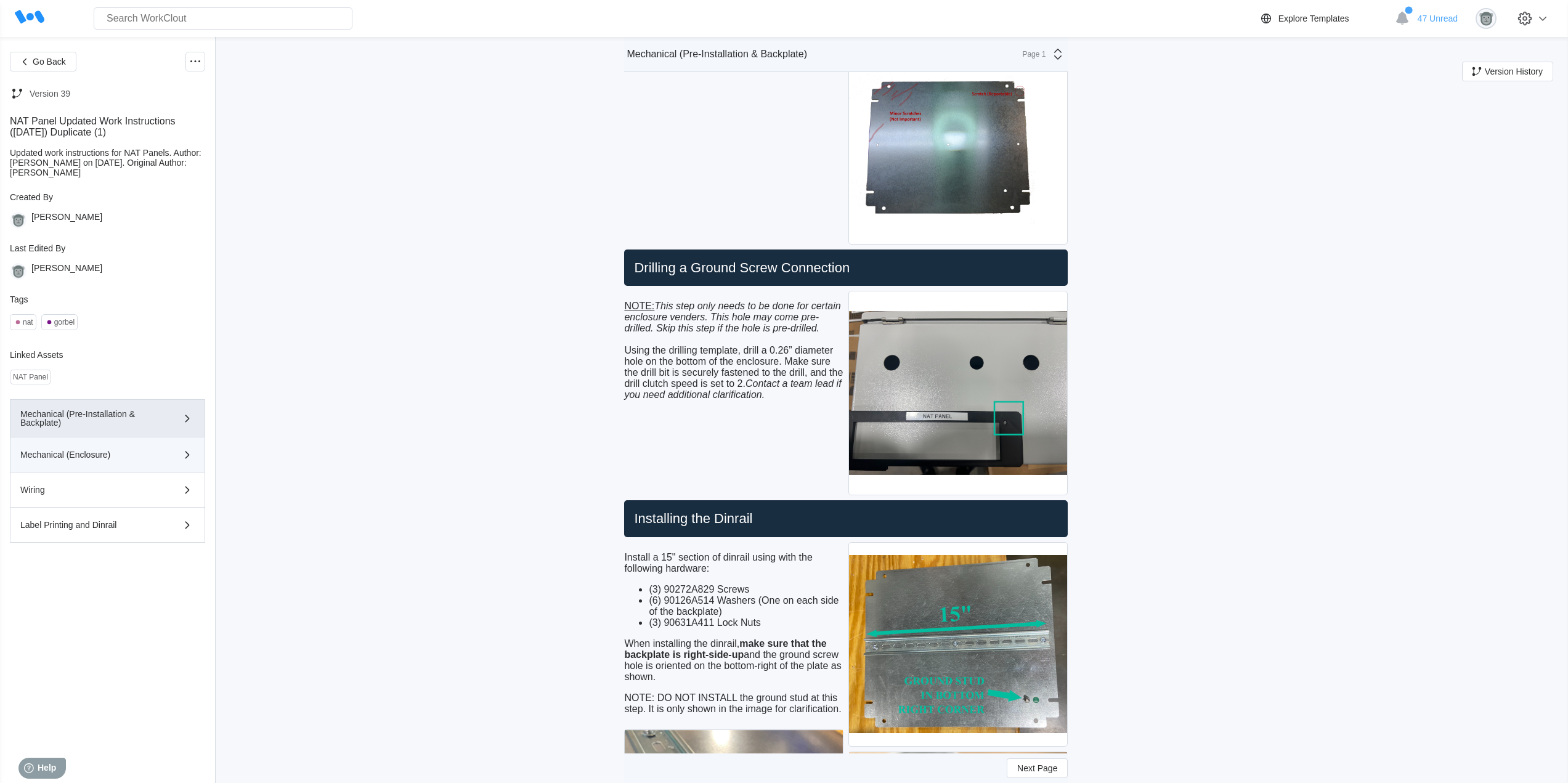
scroll to position [308, 0]
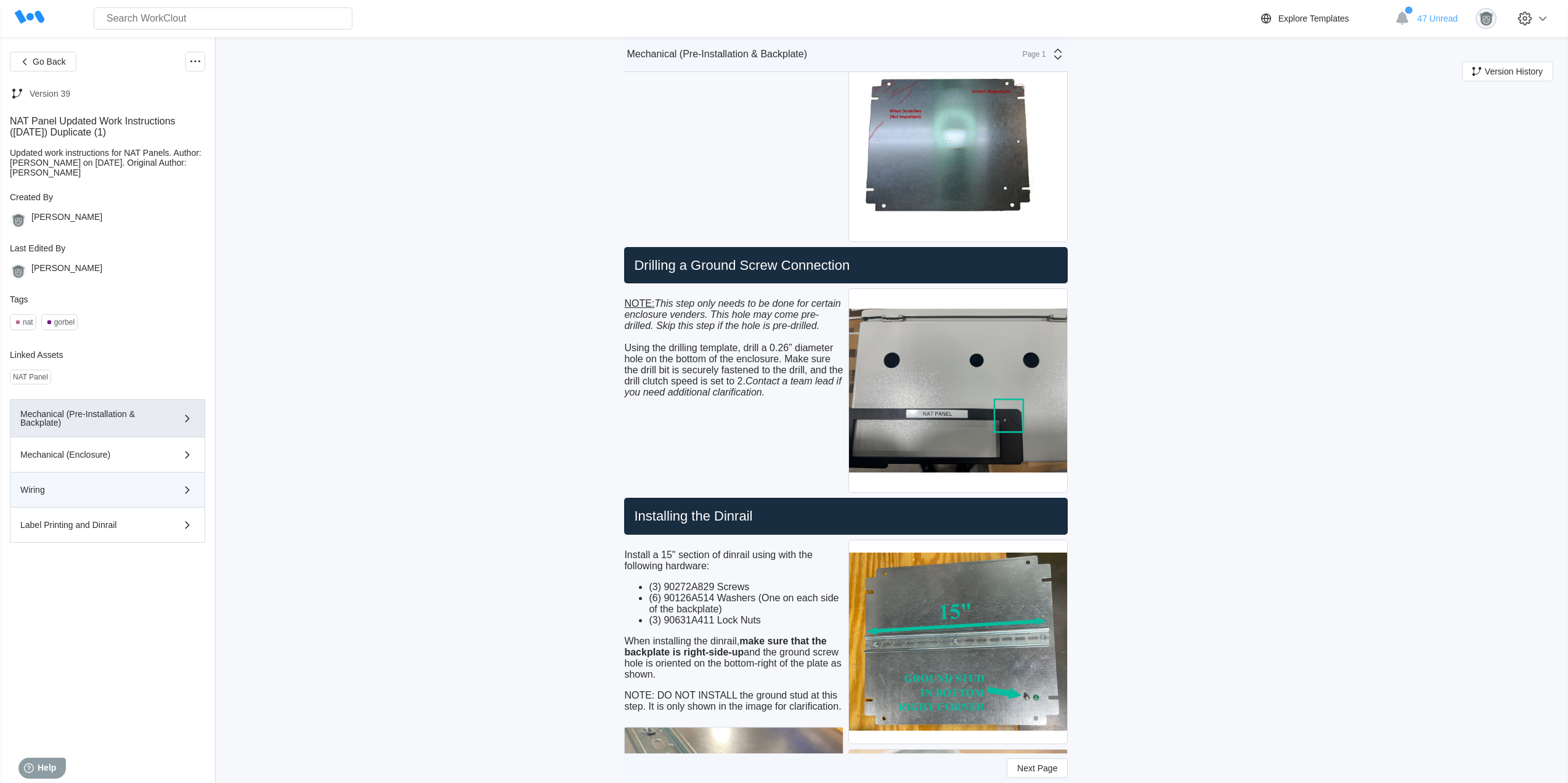
click at [107, 477] on button "Wiring" at bounding box center [107, 490] width 195 height 35
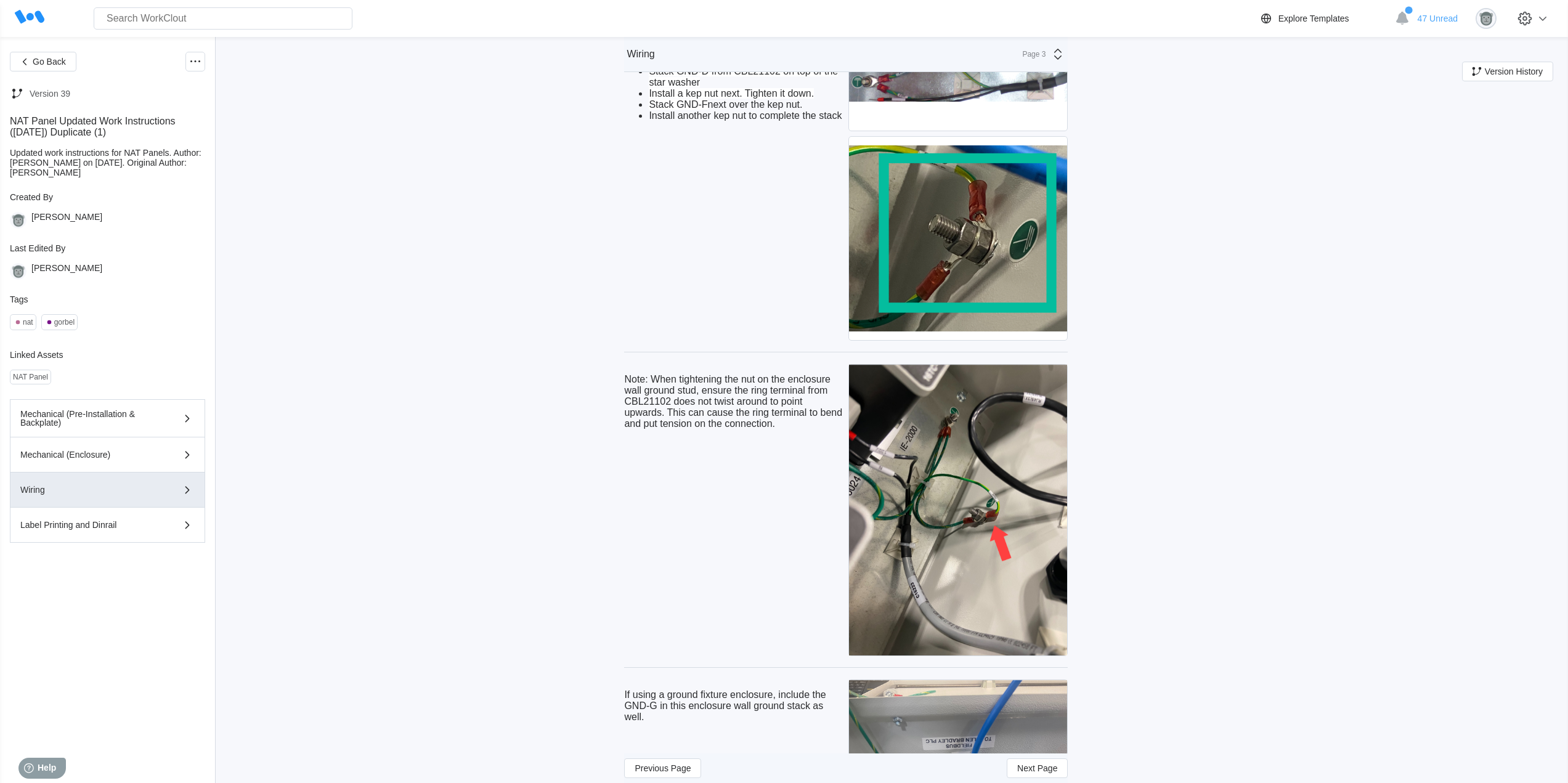
scroll to position [3287, 0]
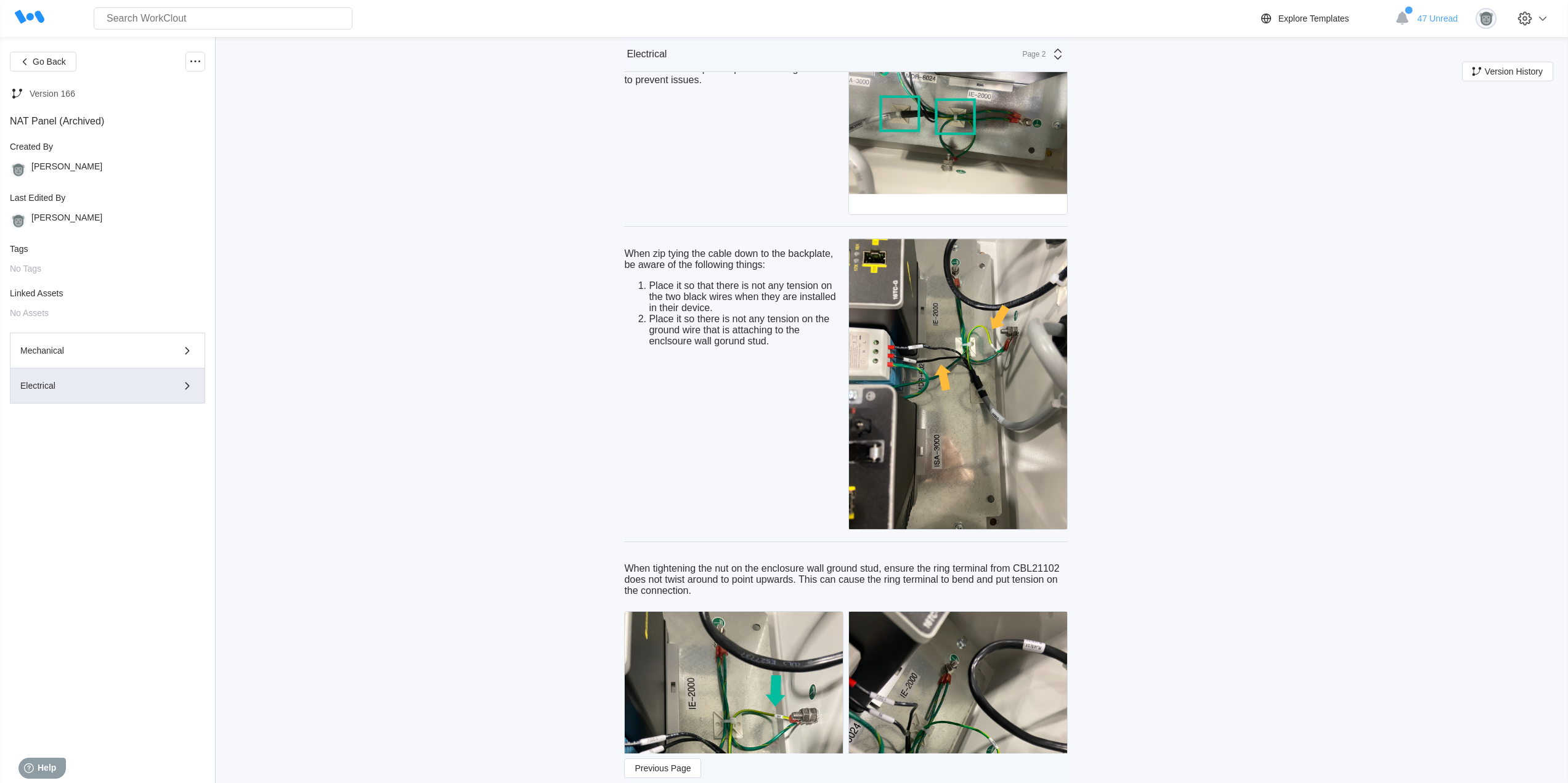
scroll to position [2055, 0]
